Goal: Use online tool/utility: Utilize a website feature to perform a specific function

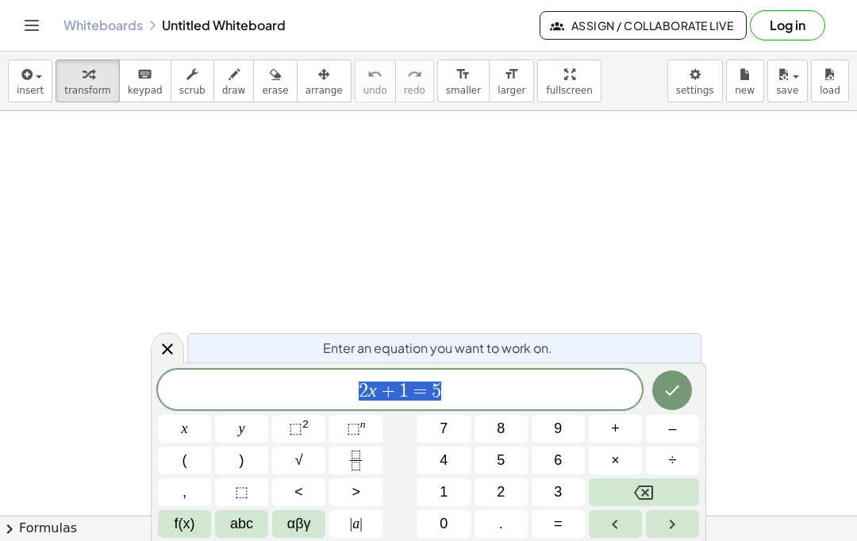
click at [795, 22] on button "Log in" at bounding box center [787, 25] width 75 height 30
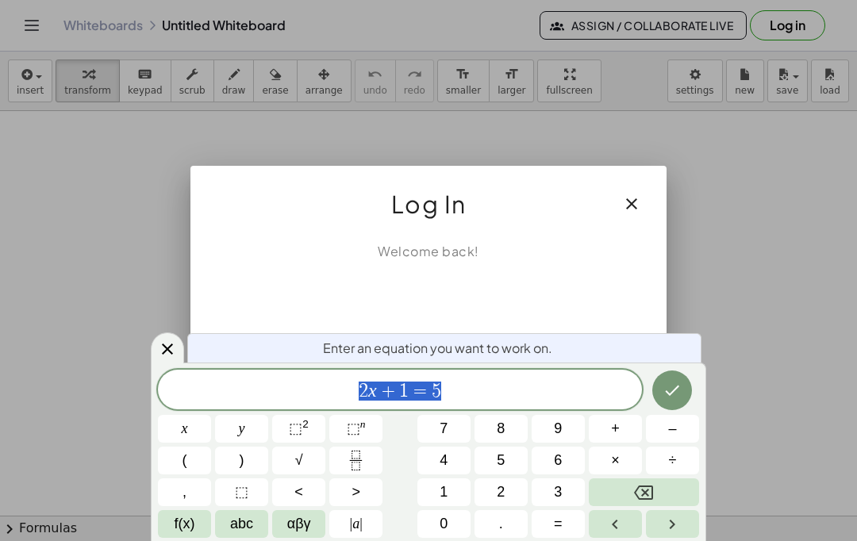
click at [475, 296] on div "使用 Google 帳戶登入。在新分頁中開啟" at bounding box center [429, 296] width 154 height 35
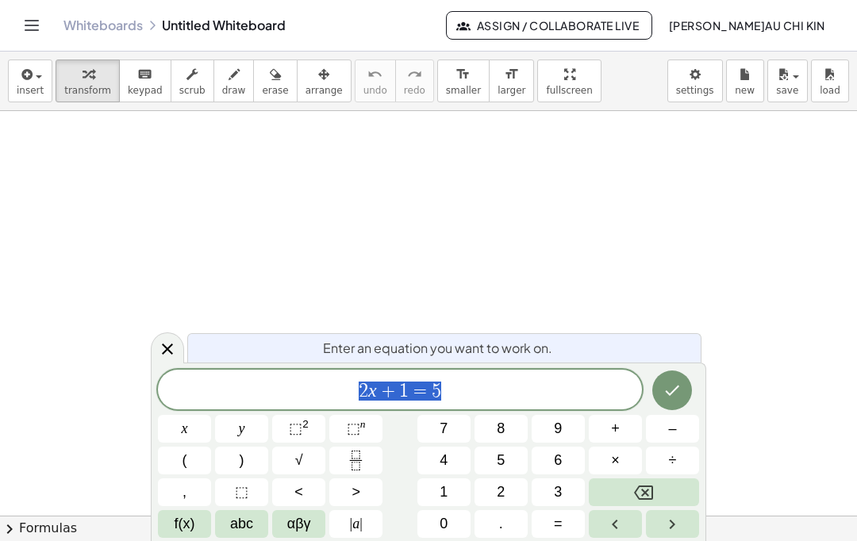
click at [671, 386] on icon "Done" at bounding box center [672, 390] width 19 height 19
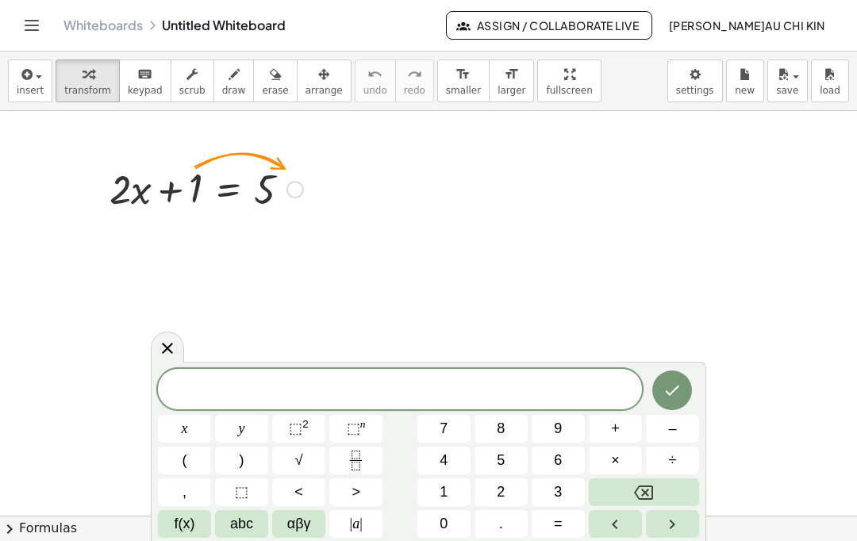
click at [690, 386] on button "Done" at bounding box center [672, 391] width 40 height 40
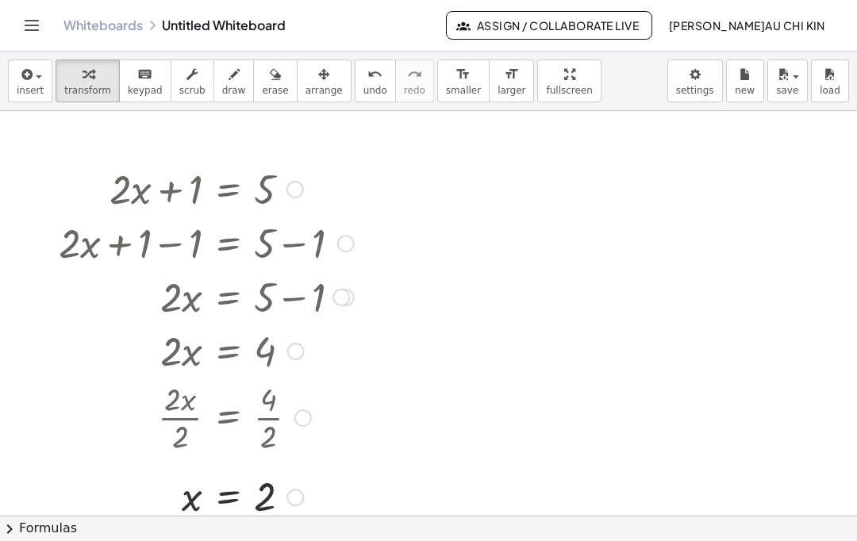
click at [26, 86] on span "insert" at bounding box center [30, 90] width 27 height 11
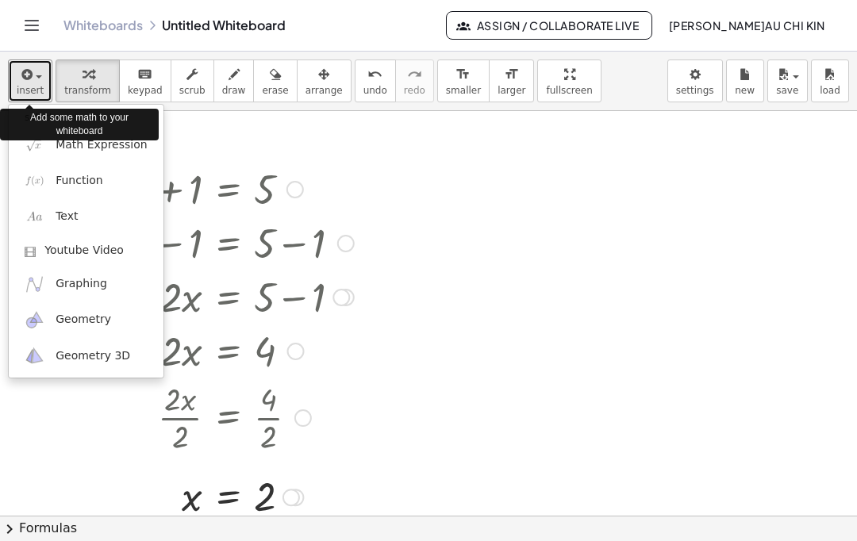
scroll to position [33, 0]
click at [56, 127] on link "Math Expression" at bounding box center [86, 145] width 155 height 36
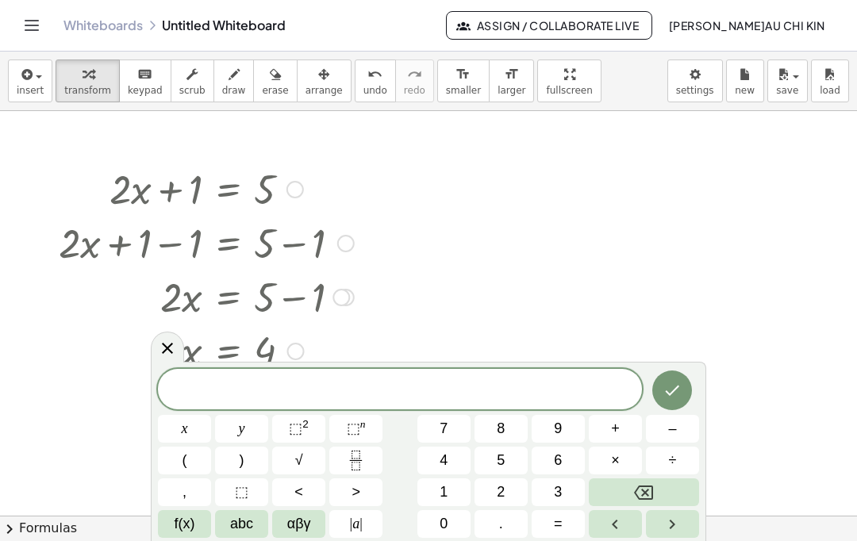
click at [356, 464] on icon "Fraction" at bounding box center [356, 461] width 20 height 20
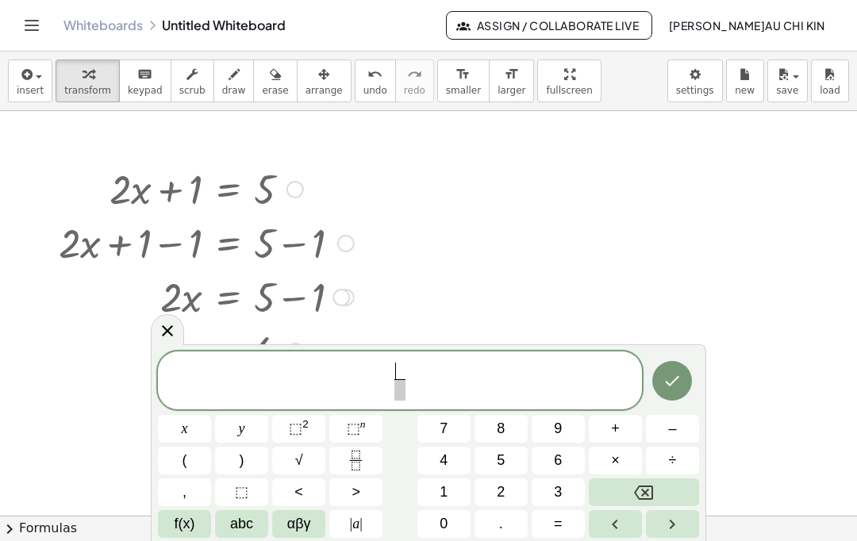
click at [437, 428] on button "7" at bounding box center [443, 429] width 53 height 28
click at [398, 397] on span at bounding box center [400, 389] width 12 height 21
click at [428, 491] on button "1" at bounding box center [443, 493] width 53 height 28
click at [428, 490] on button "1" at bounding box center [443, 493] width 53 height 28
click at [647, 493] on icon "Backspace" at bounding box center [643, 493] width 19 height 14
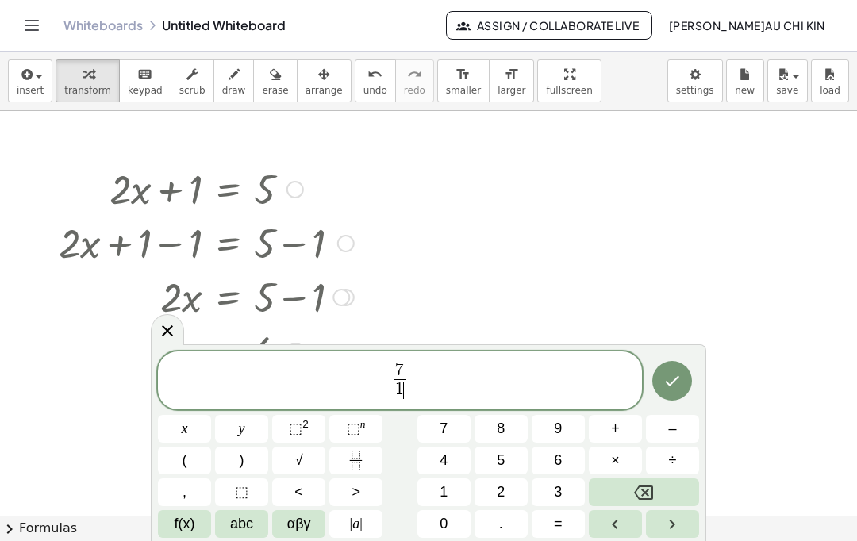
click at [446, 456] on span "4" at bounding box center [444, 460] width 8 height 21
click at [678, 378] on icon "Done" at bounding box center [673, 381] width 14 height 10
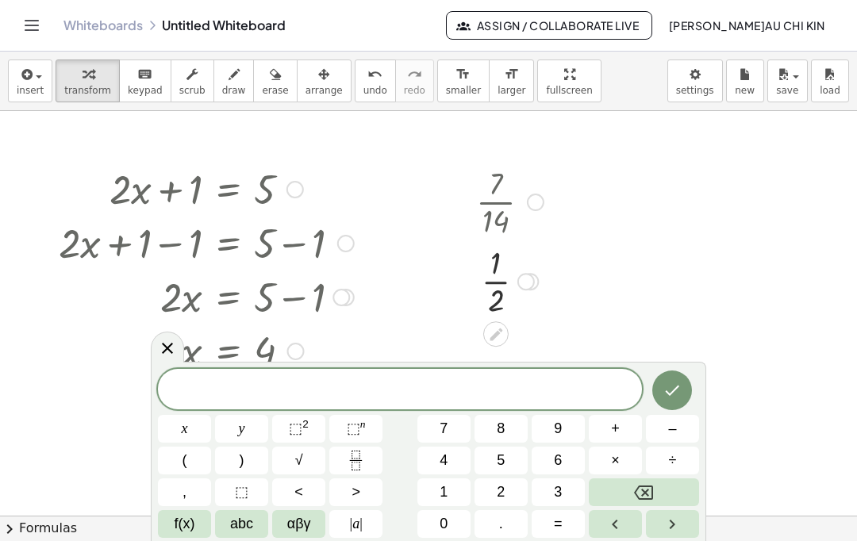
click at [686, 376] on button "Done" at bounding box center [672, 391] width 40 height 40
click at [127, 377] on div at bounding box center [194, 416] width 335 height 79
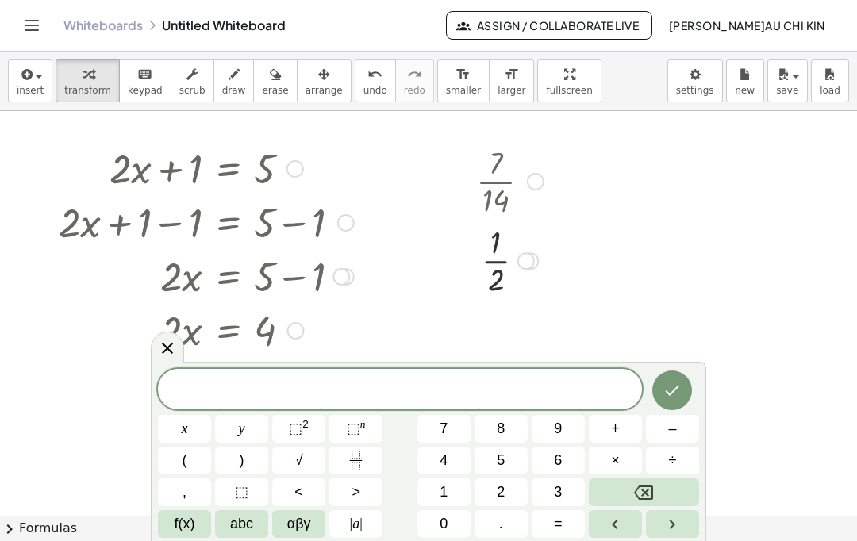
scroll to position [16, 0]
